Goal: Find specific page/section: Find specific page/section

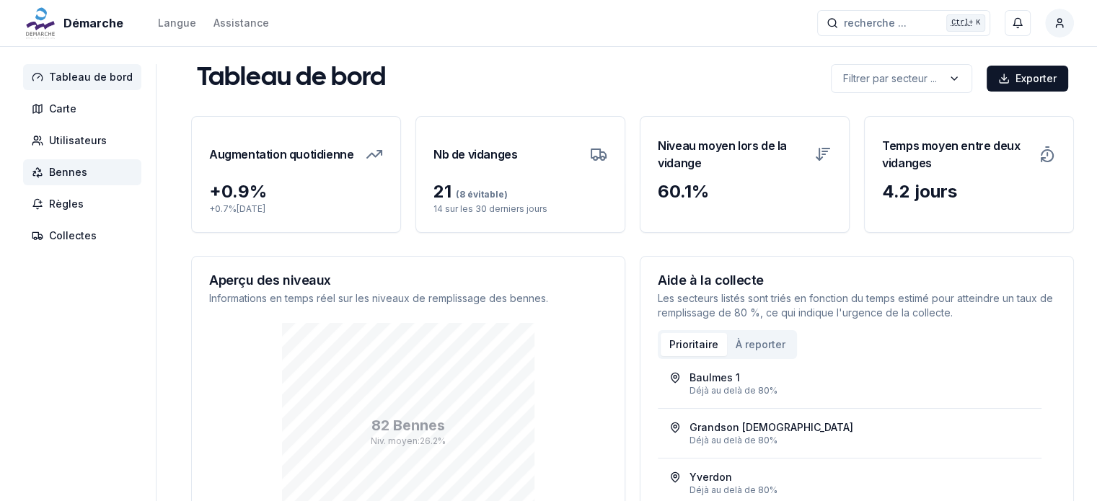
click at [75, 170] on span "Bennes" at bounding box center [68, 172] width 38 height 14
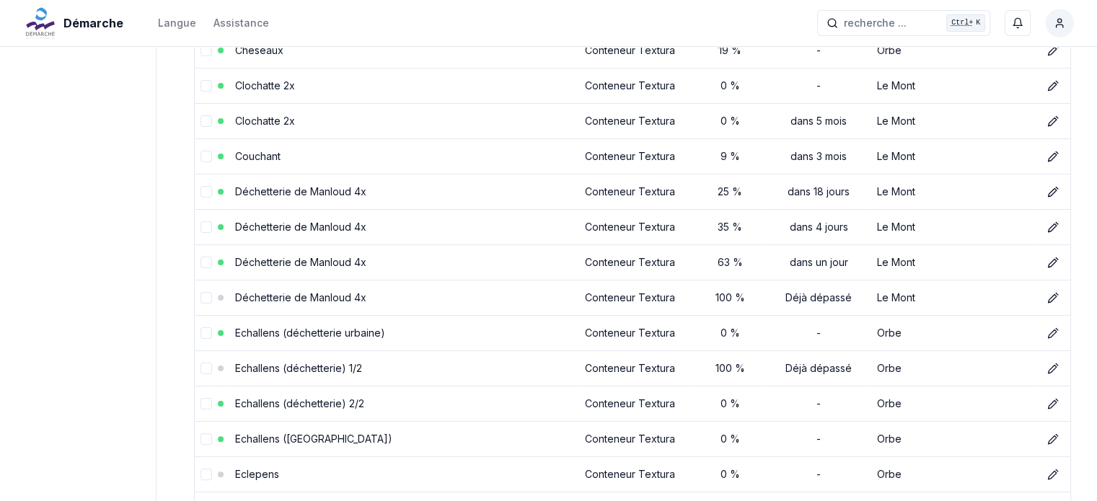
scroll to position [251, 0]
click at [337, 259] on link "Déchetterie de Manloud 4x" at bounding box center [300, 264] width 131 height 12
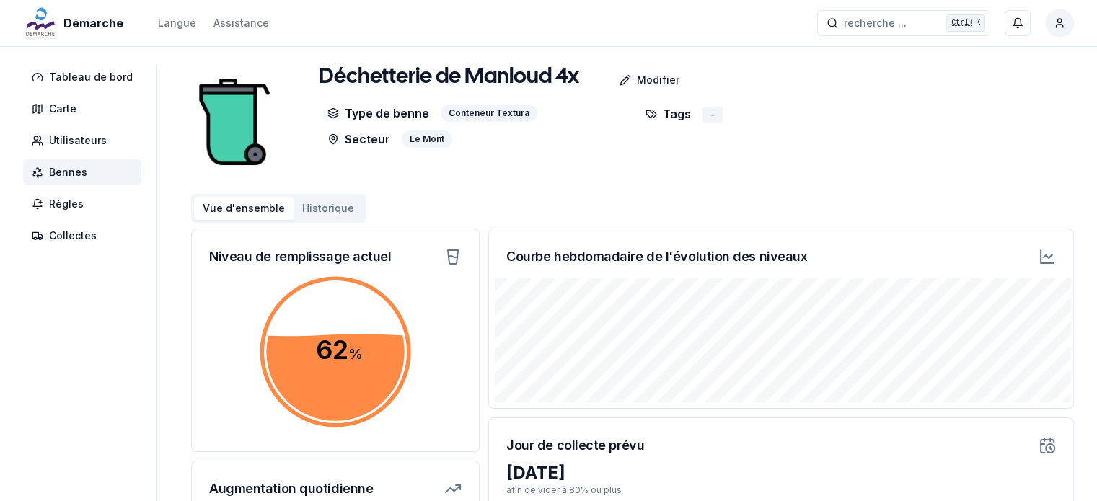
click at [1046, 262] on icon at bounding box center [1047, 256] width 17 height 17
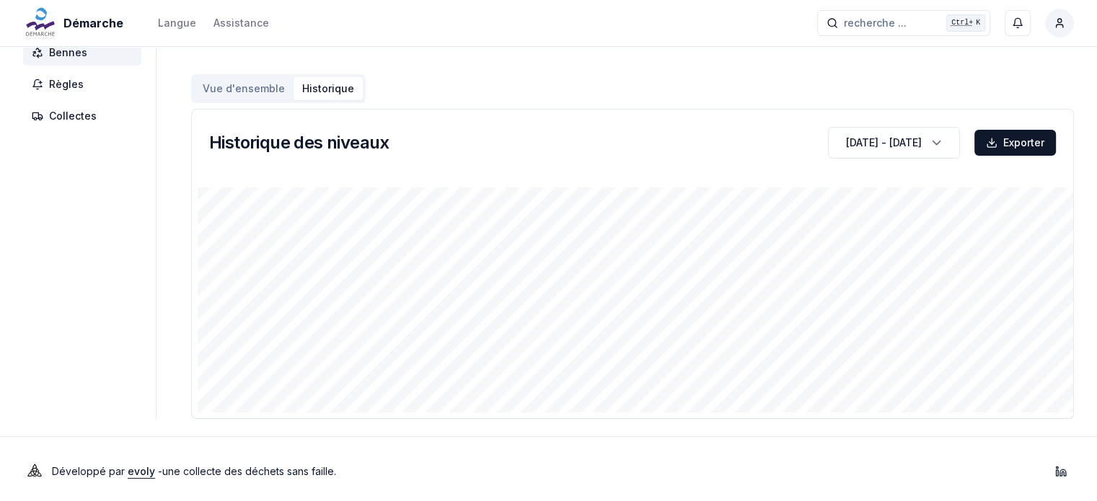
scroll to position [121, 0]
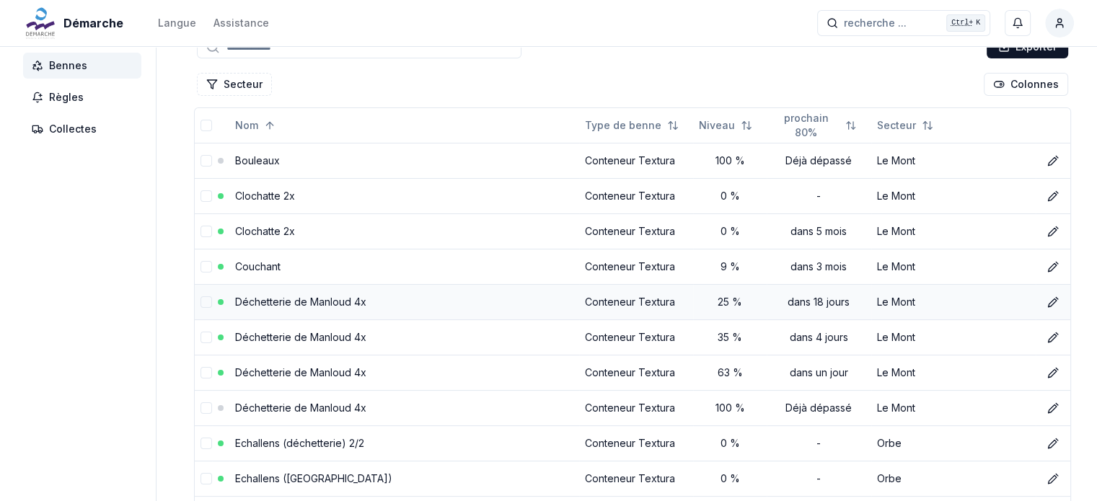
scroll to position [104, 0]
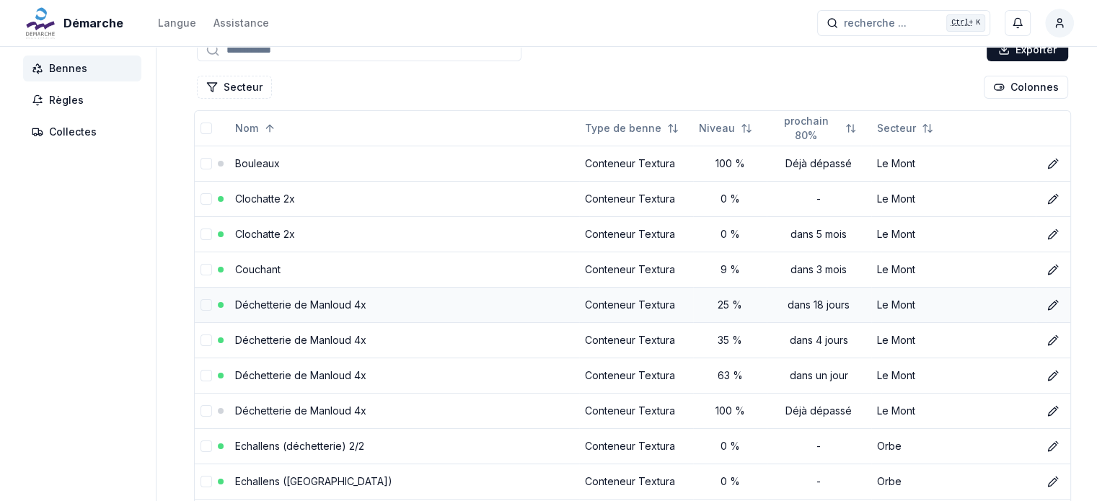
click at [323, 304] on link "Déchetterie de Manloud 4x" at bounding box center [300, 305] width 131 height 12
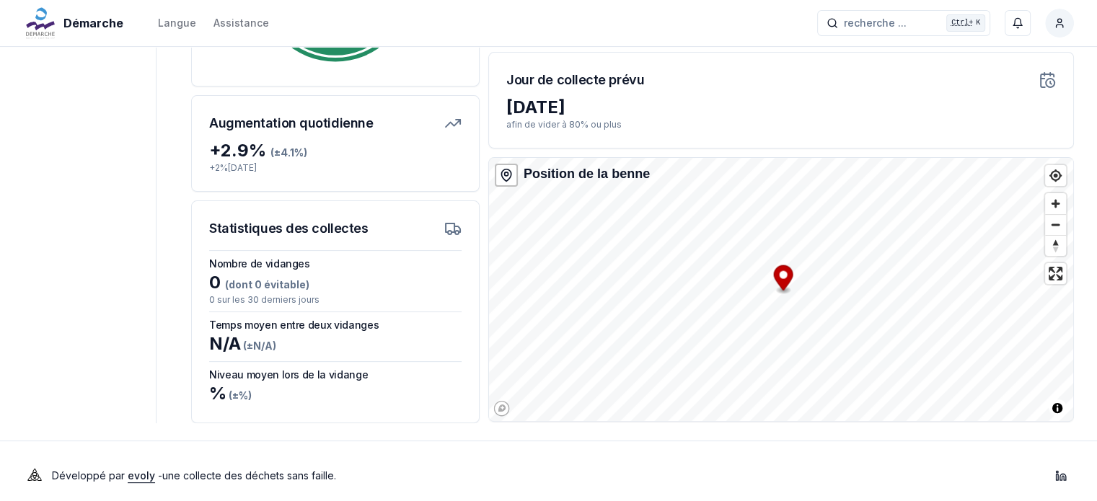
scroll to position [366, 0]
click at [369, 382] on div "% (± %)" at bounding box center [335, 393] width 252 height 23
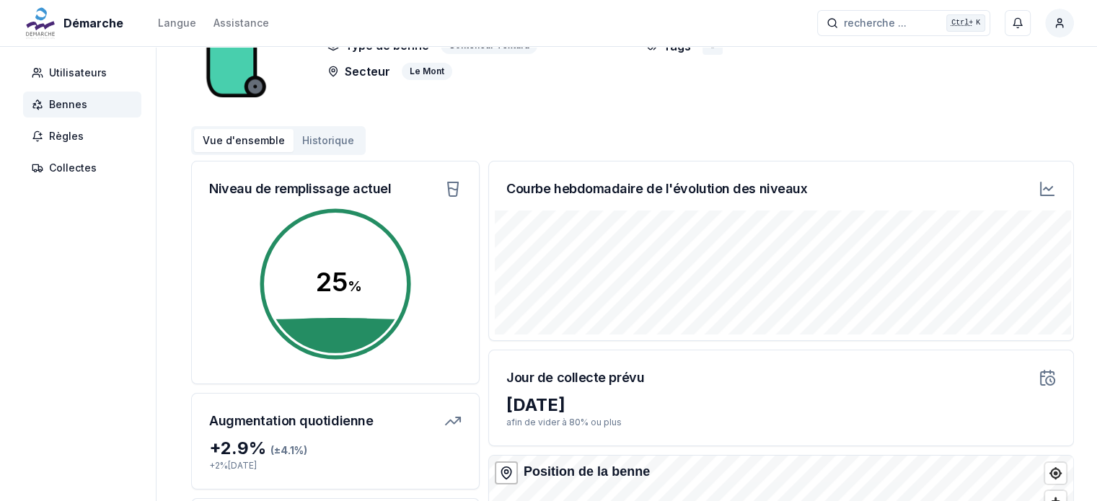
scroll to position [0, 0]
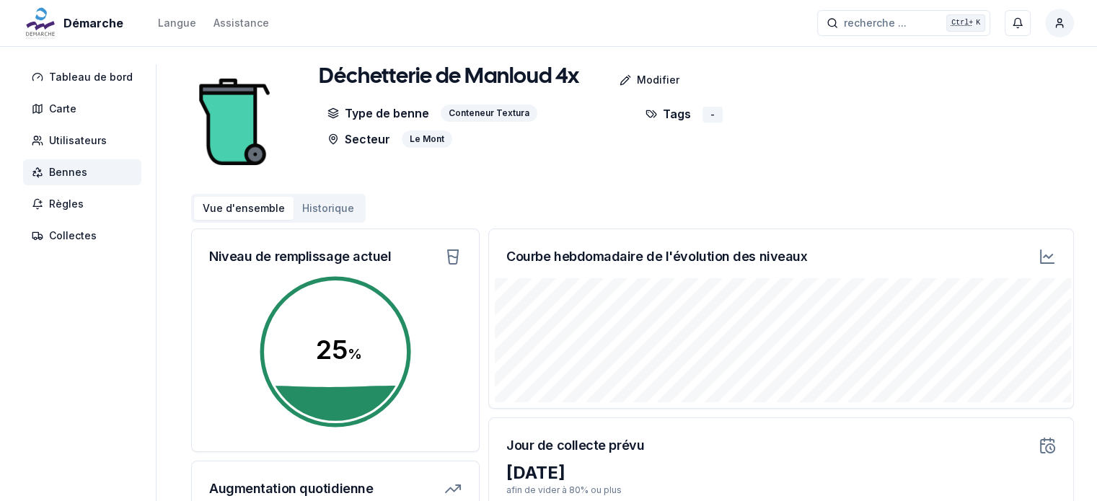
click at [56, 170] on span "Bennes" at bounding box center [68, 172] width 38 height 14
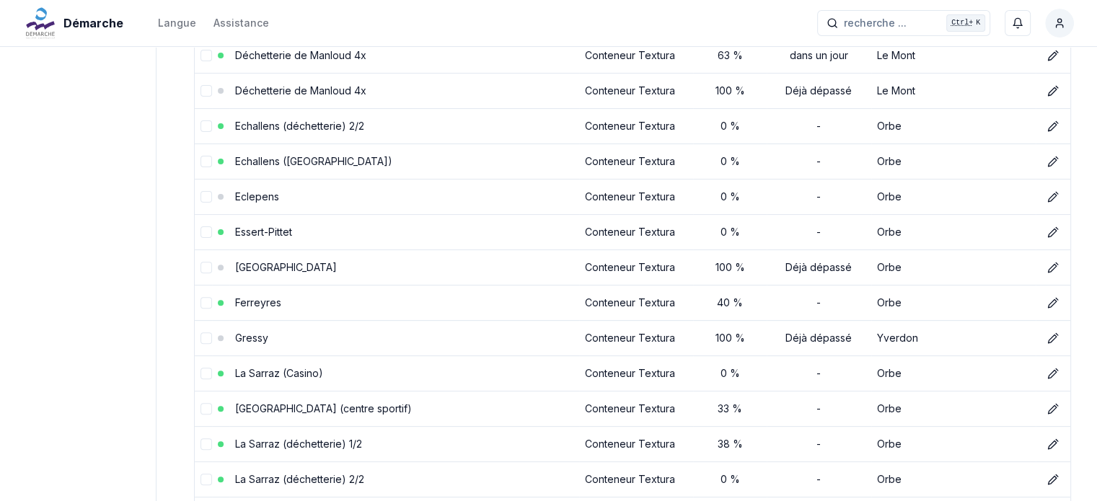
scroll to position [426, 0]
